Goal: Task Accomplishment & Management: Use online tool/utility

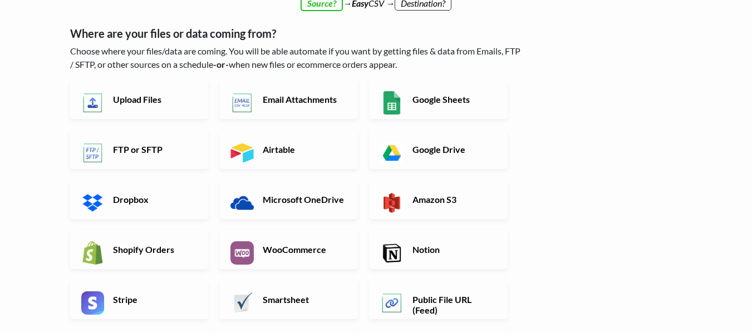
scroll to position [272, 0]
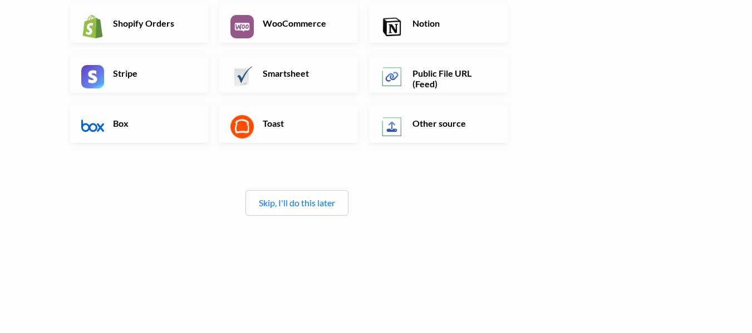
click at [279, 210] on div "Skip, I'll do this later" at bounding box center [296, 203] width 103 height 26
click at [269, 203] on link "Skip, I'll do this later" at bounding box center [297, 202] width 76 height 11
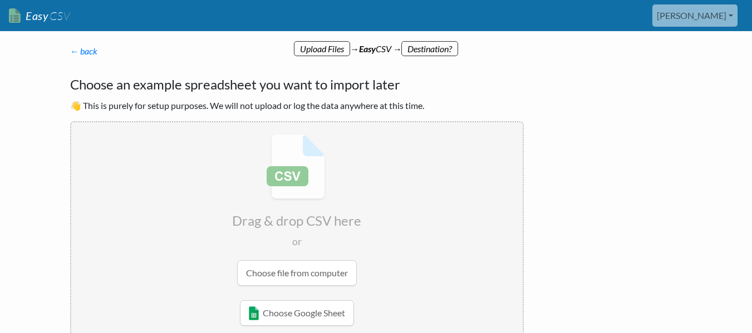
scroll to position [86, 0]
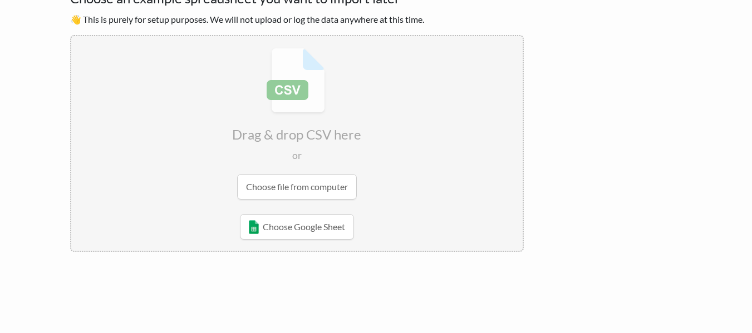
click at [288, 194] on input "file" at bounding box center [296, 123] width 451 height 175
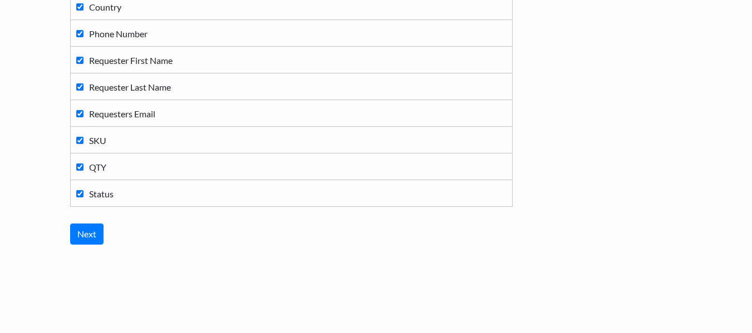
scroll to position [507, 0]
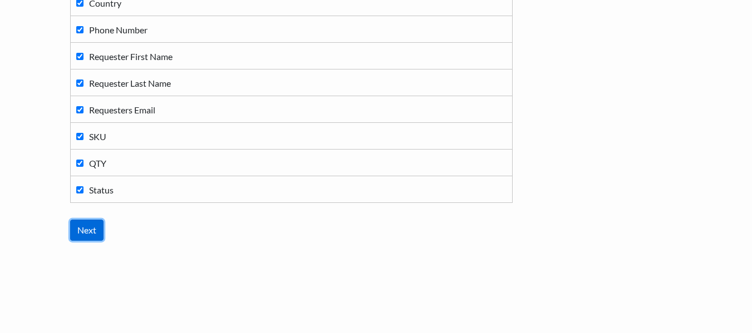
click at [92, 230] on input "Next" at bounding box center [86, 230] width 33 height 21
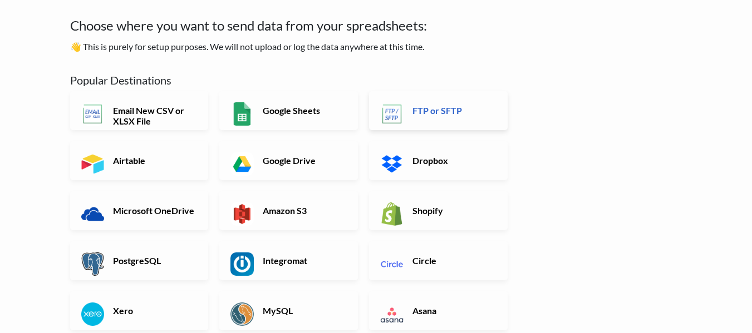
scroll to position [58, 0]
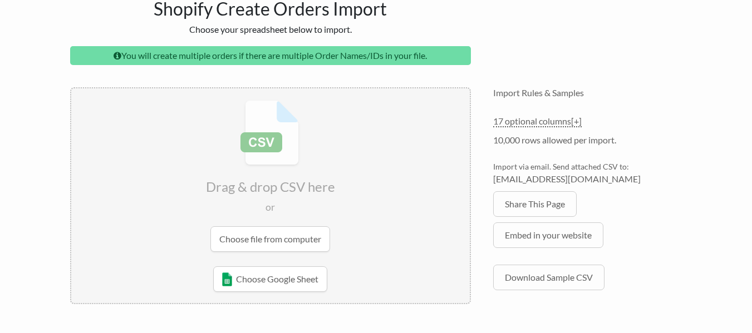
scroll to position [93, 0]
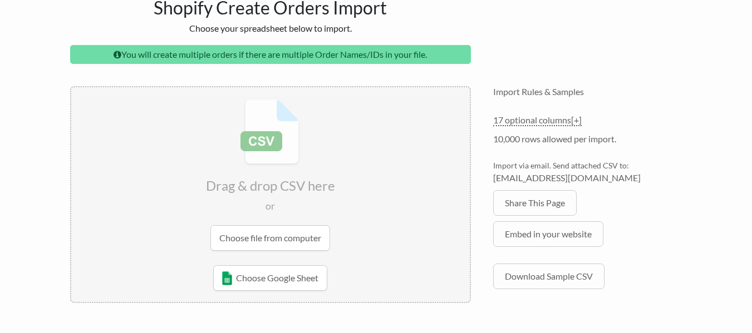
click at [235, 237] on input "file" at bounding box center [270, 174] width 398 height 175
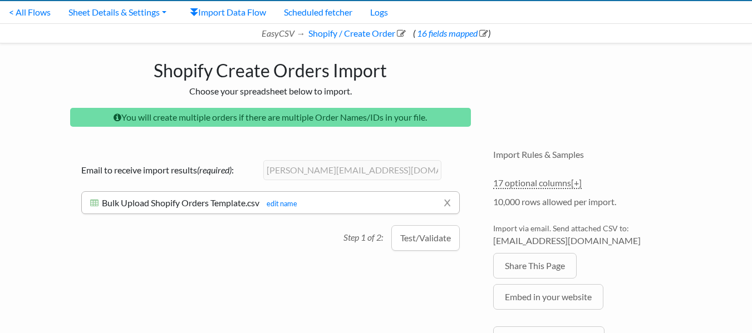
scroll to position [31, 0]
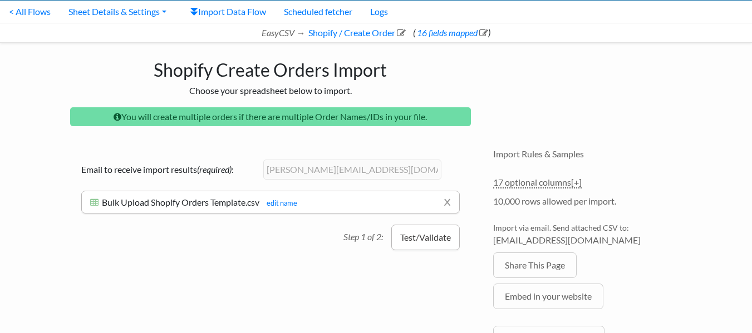
click at [415, 235] on button "Test/Validate" at bounding box center [425, 238] width 68 height 26
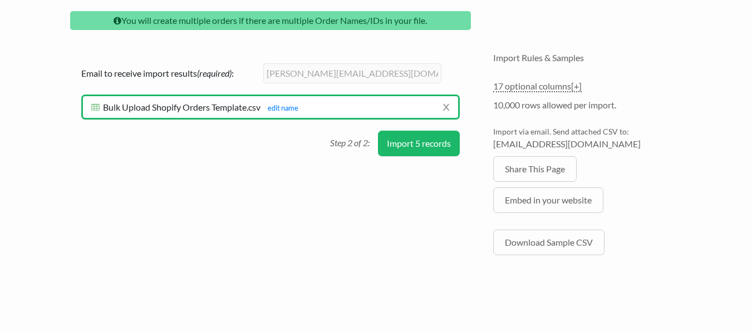
scroll to position [127, 0]
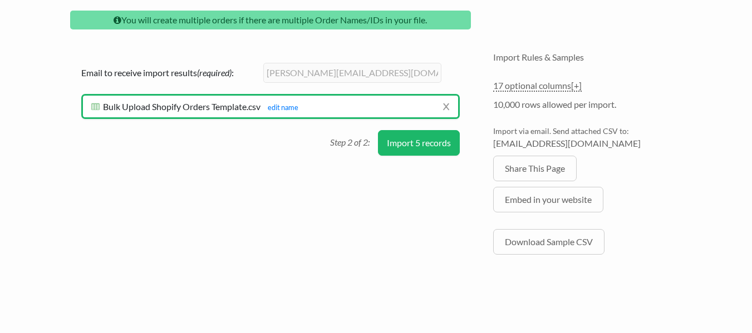
click at [420, 150] on button "Import 5 records" at bounding box center [419, 143] width 82 height 26
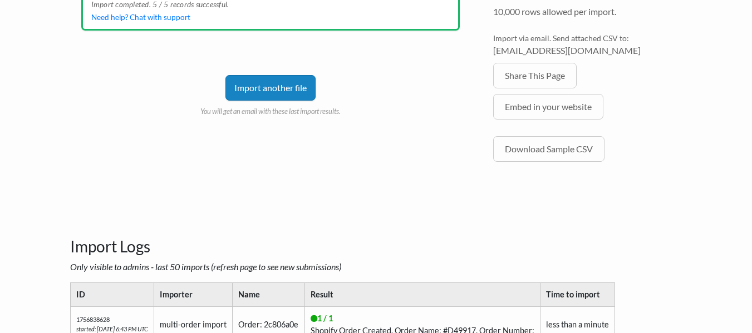
scroll to position [0, 0]
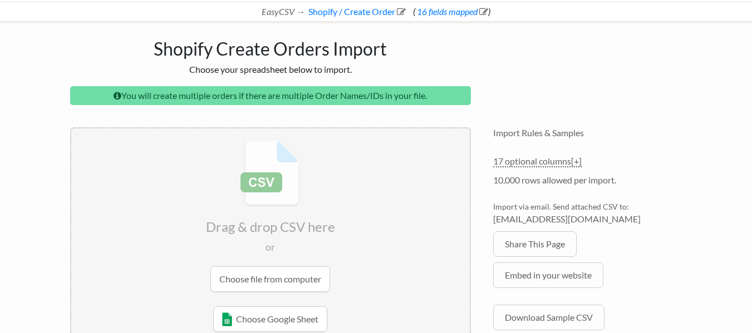
scroll to position [48, 0]
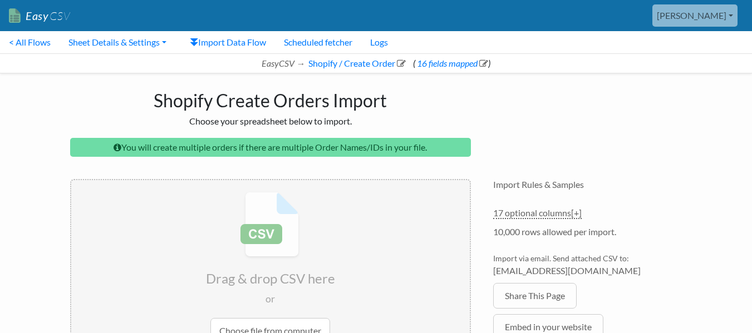
scroll to position [628, 0]
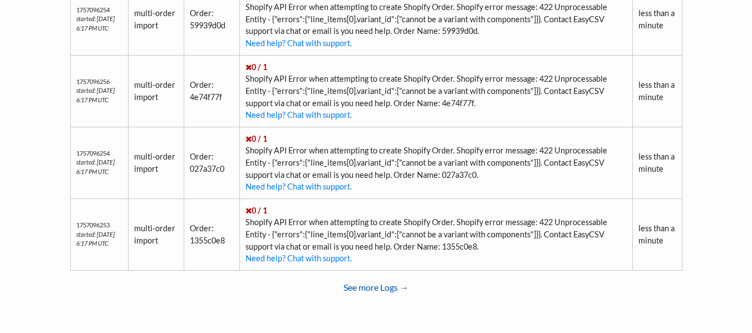
click at [347, 288] on link "See more Logs →" at bounding box center [376, 287] width 612 height 22
